Goal: Information Seeking & Learning: Learn about a topic

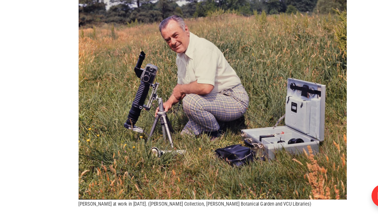
scroll to position [493, 0]
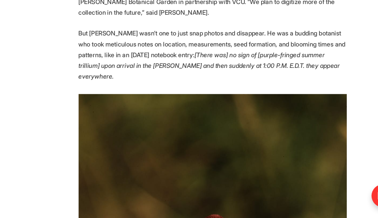
scroll to position [1080, 0]
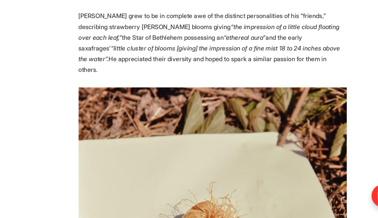
scroll to position [1438, 0]
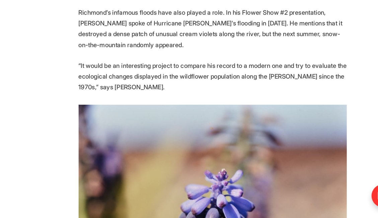
scroll to position [2142, 0]
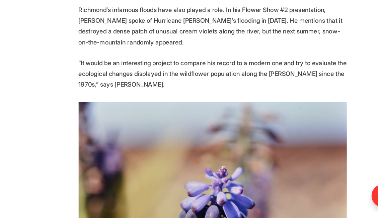
click at [15, 215] on section "The [PERSON_NAME] River is home to several natural wonders, but perhaps one of …" at bounding box center [189, 50] width 378 height 3689
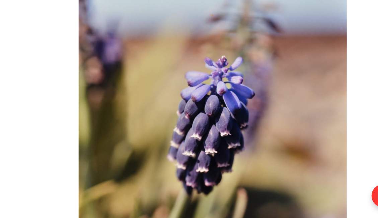
scroll to position [2238, 0]
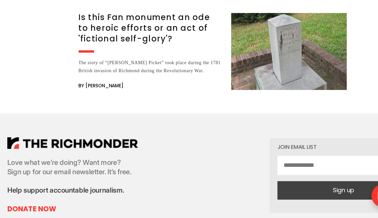
scroll to position [4312, 0]
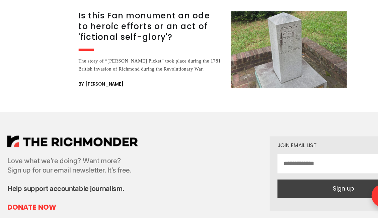
click at [28, 126] on div "Love what we’re doing? Want more? Sign up for our email newsletter. It’s free. …" at bounding box center [189, 180] width 378 height 108
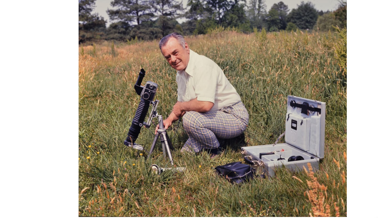
scroll to position [0, 0]
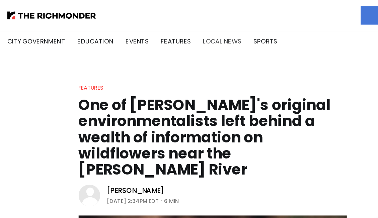
click at [190, 37] on link "Local News" at bounding box center [197, 36] width 33 height 8
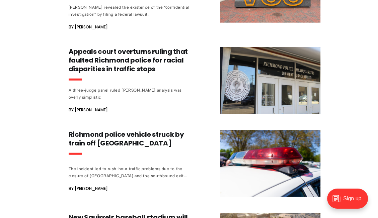
scroll to position [1330, 0]
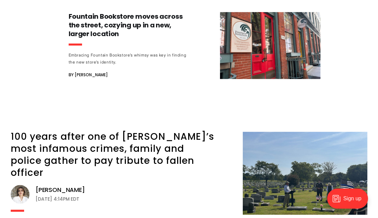
scroll to position [2253, 0]
